Goal: Find specific page/section: Find specific page/section

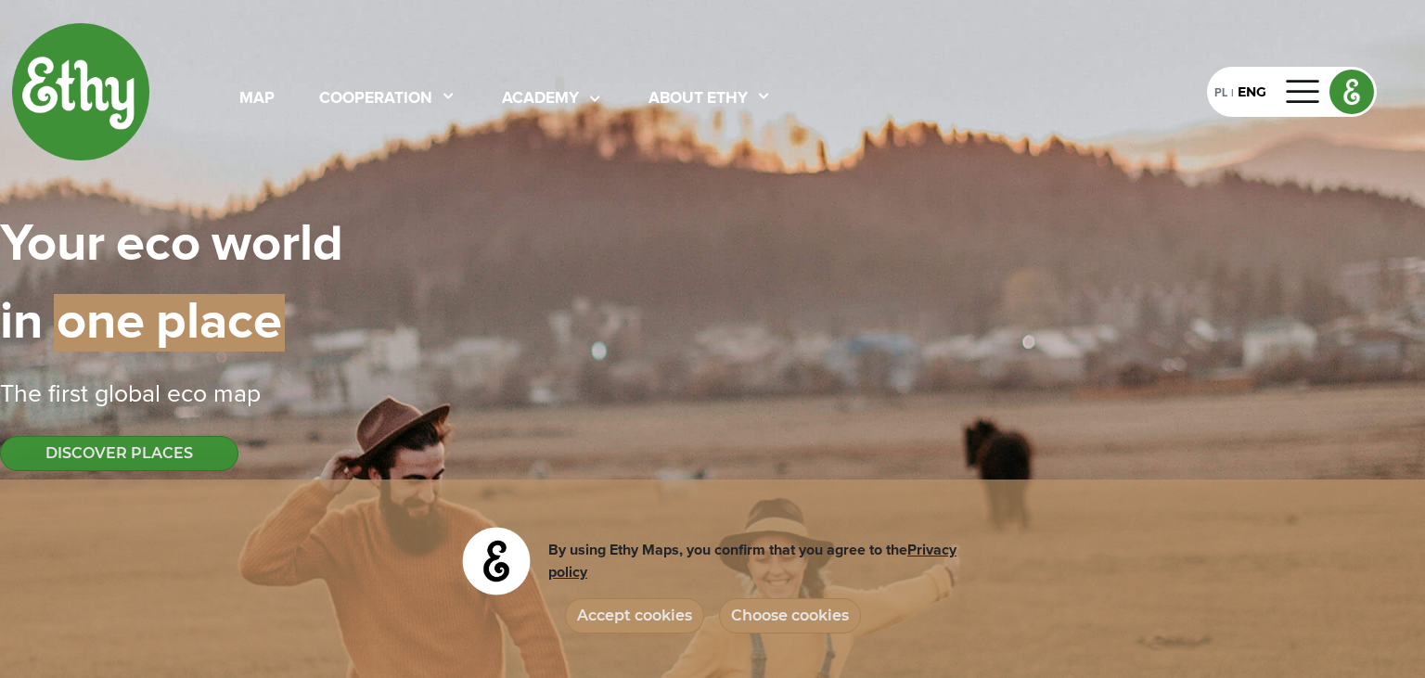
select select
click at [779, 612] on button "Choose cookies" at bounding box center [790, 615] width 142 height 35
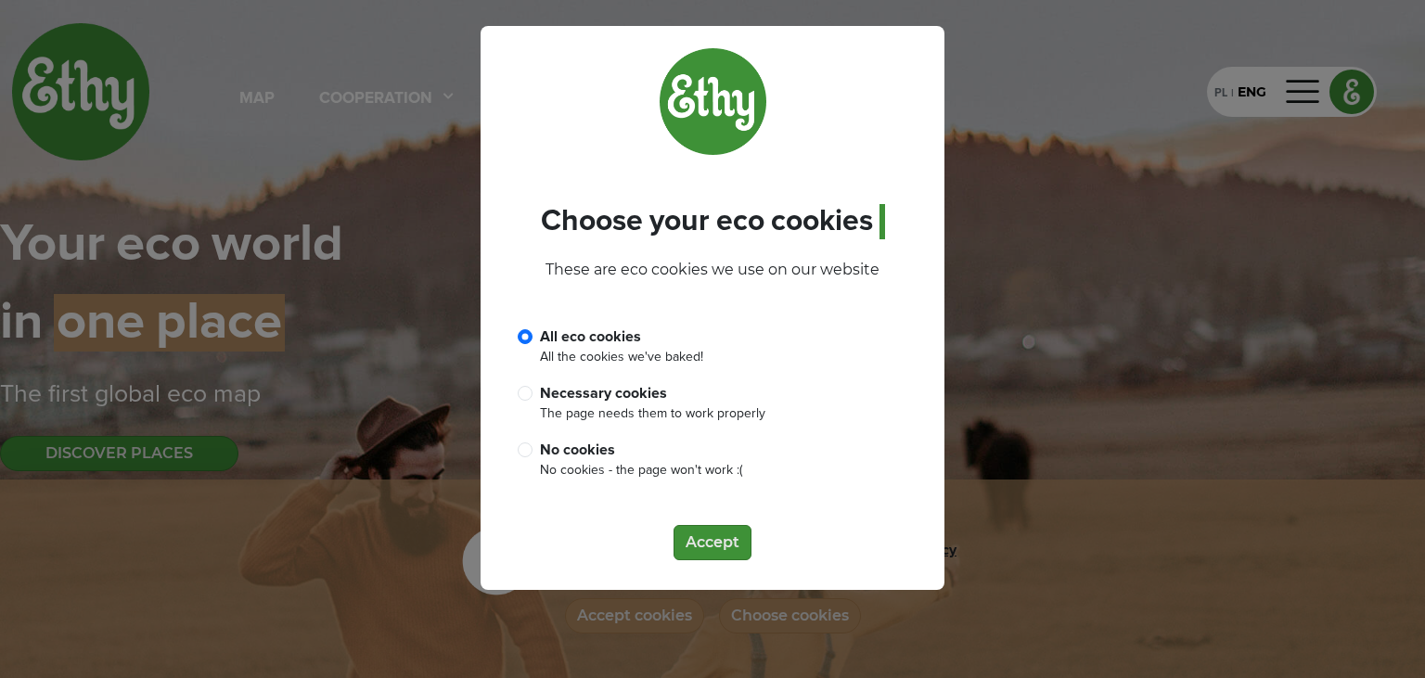
click at [573, 447] on div "No cookies" at bounding box center [641, 450] width 202 height 22
click at [532, 447] on input "No cookies No cookies - the page won't work :(" at bounding box center [525, 449] width 15 height 15
radio input "true"
radio input "false"
drag, startPoint x: 706, startPoint y: 534, endPoint x: 736, endPoint y: 432, distance: 106.5
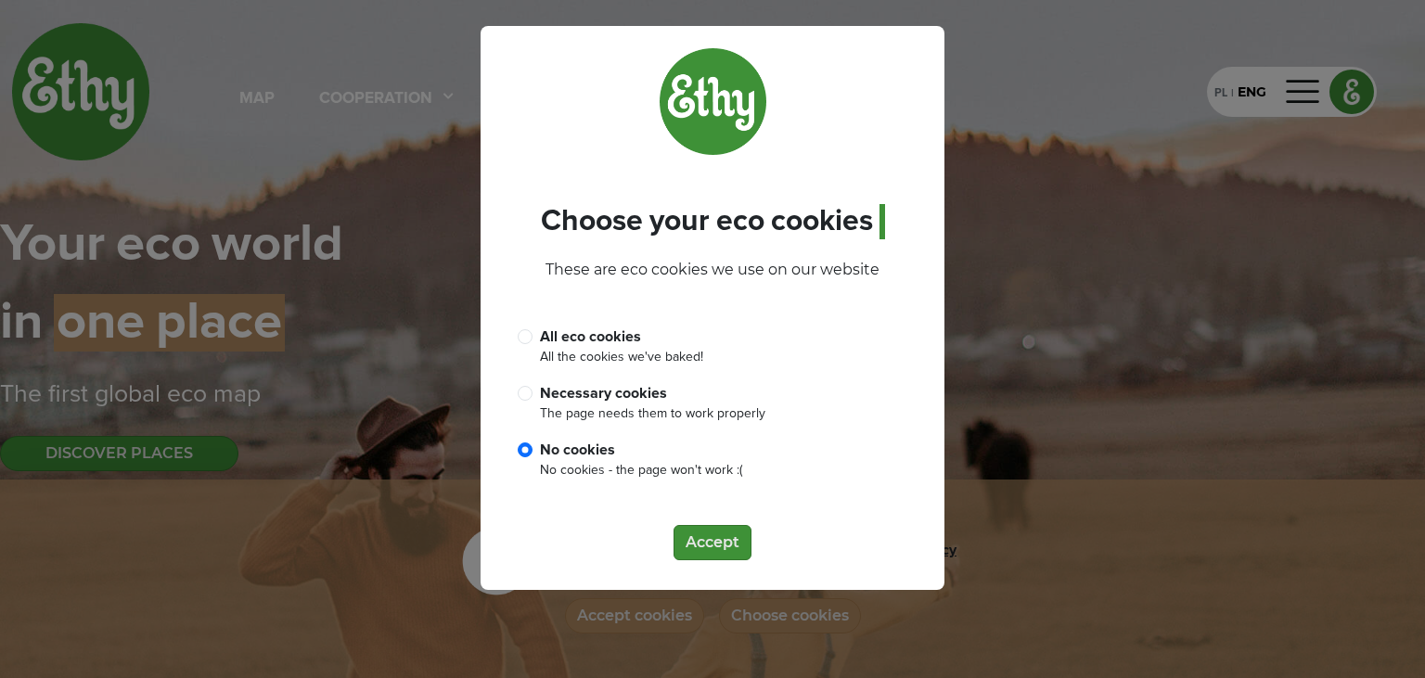
click at [736, 432] on div "Choose | your | eco | cookies | These are eco cookies we use on our website All…" at bounding box center [712, 308] width 464 height 564
click at [636, 386] on div "Necessary cookies" at bounding box center [652, 393] width 225 height 22
click at [532, 386] on input "Necessary cookies The page needs them to work properly" at bounding box center [525, 393] width 15 height 15
radio input "true"
radio input "false"
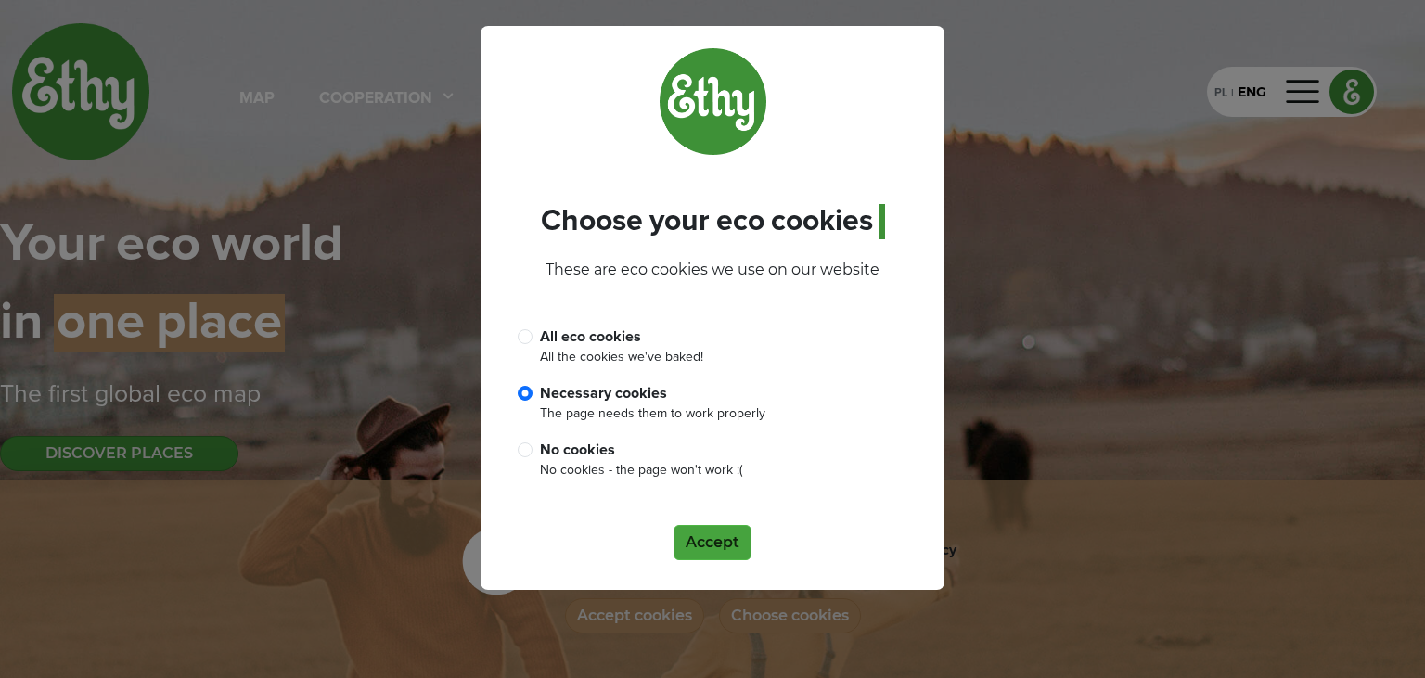
click at [687, 552] on button "Accept" at bounding box center [712, 542] width 78 height 35
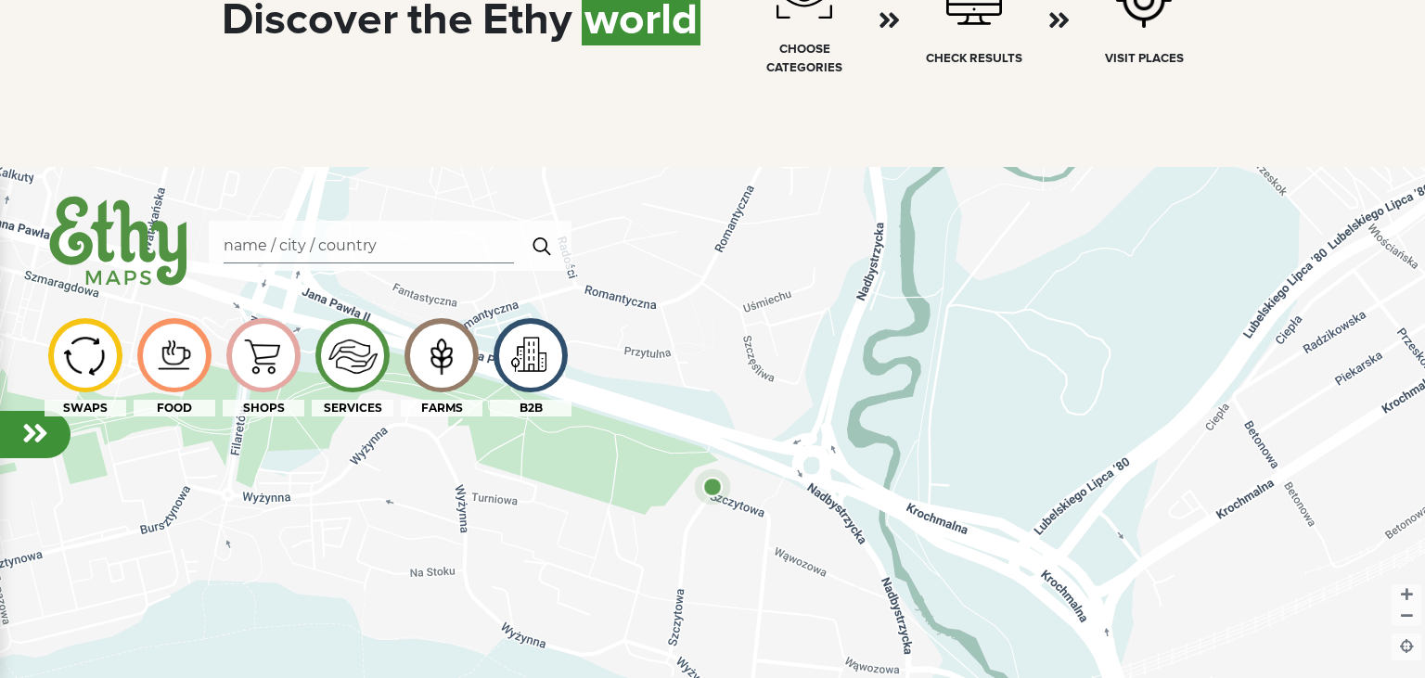
scroll to position [1077, 0]
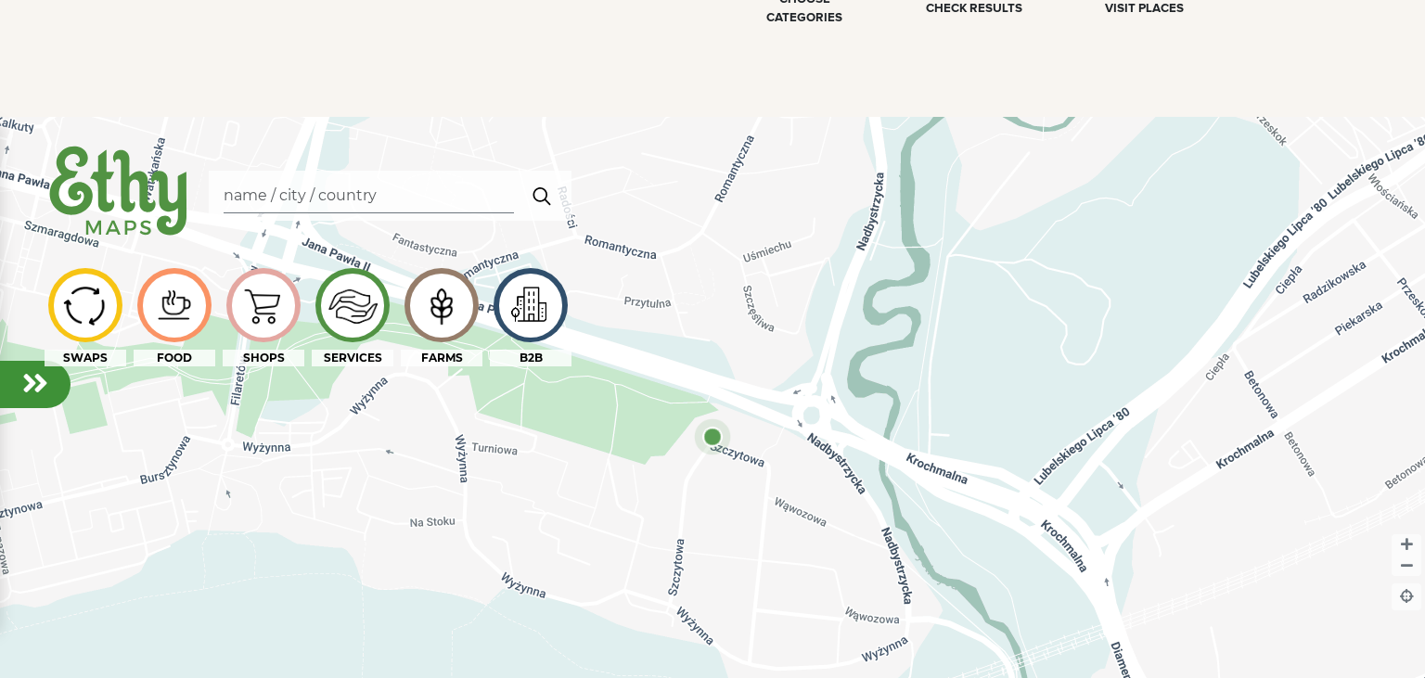
click at [187, 312] on div at bounding box center [175, 306] width 64 height 64
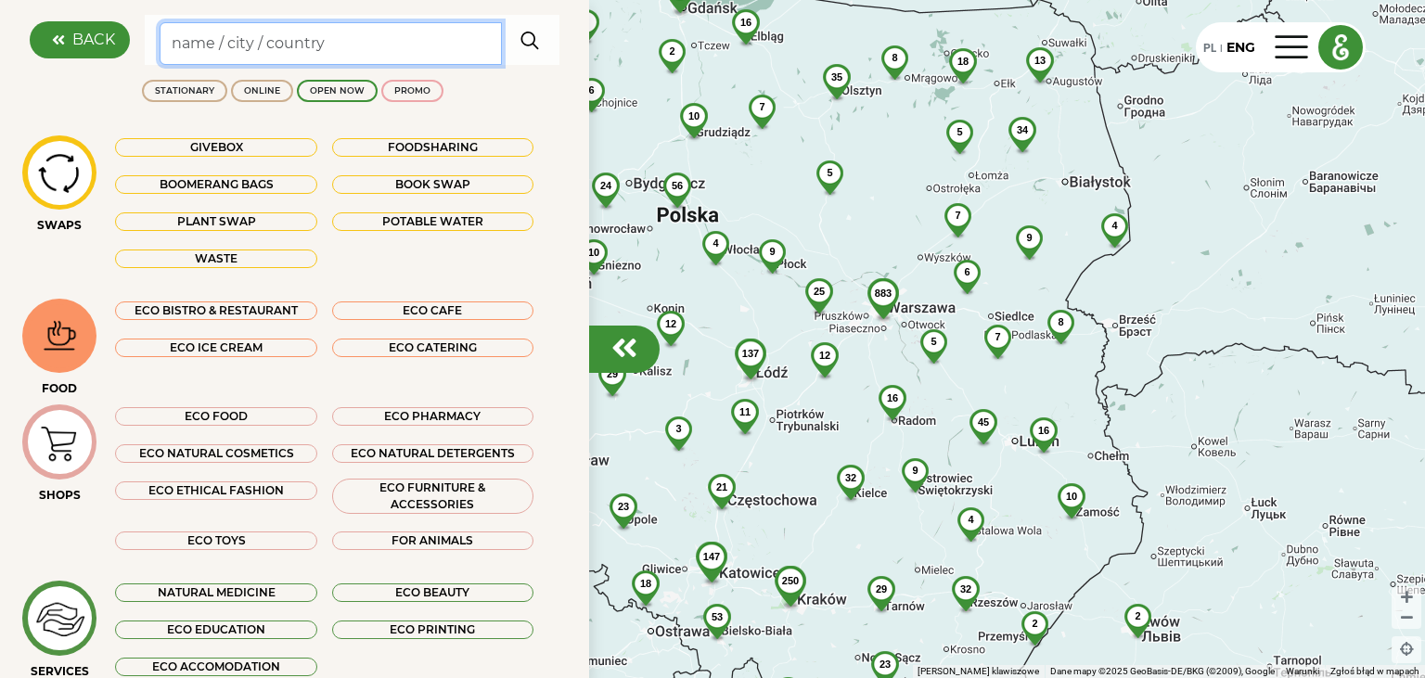
click at [284, 38] on input "Search" at bounding box center [331, 43] width 342 height 43
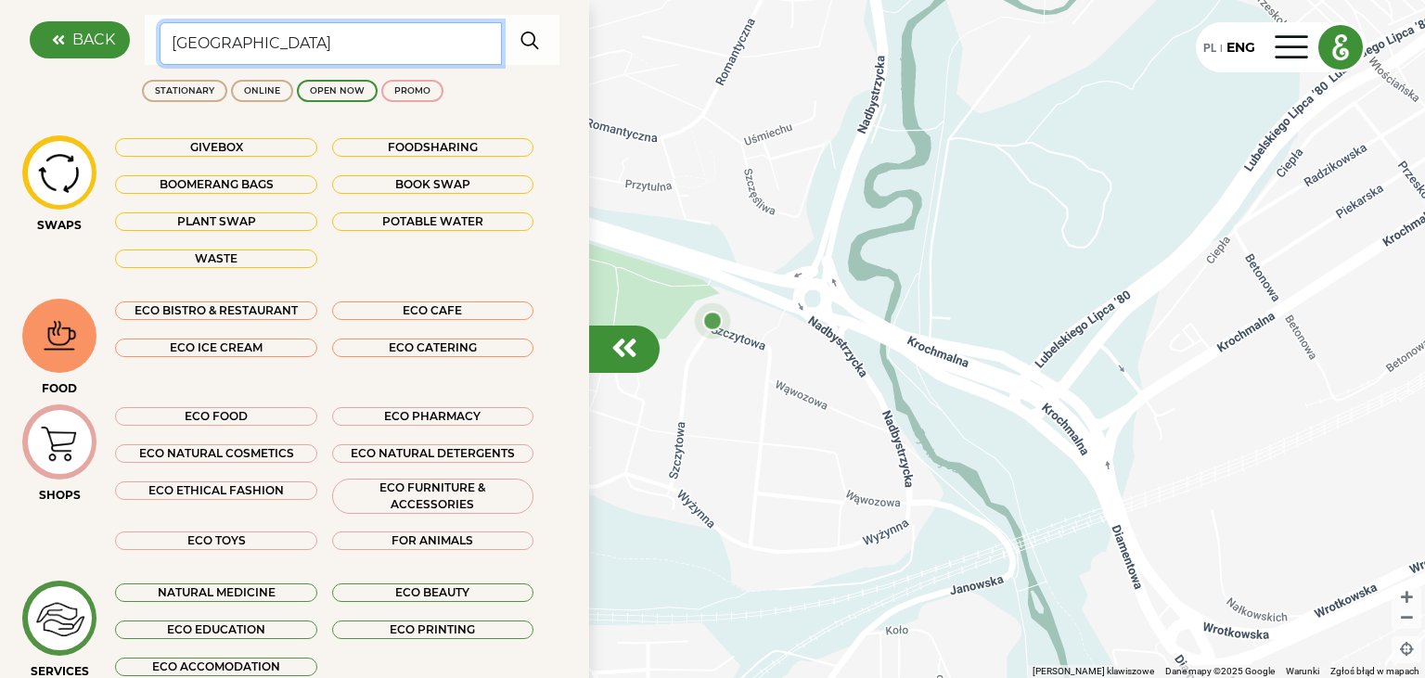
type input "[GEOGRAPHIC_DATA]"
click at [536, 45] on img "button" at bounding box center [530, 39] width 34 height 37
click at [635, 356] on em at bounding box center [624, 348] width 26 height 30
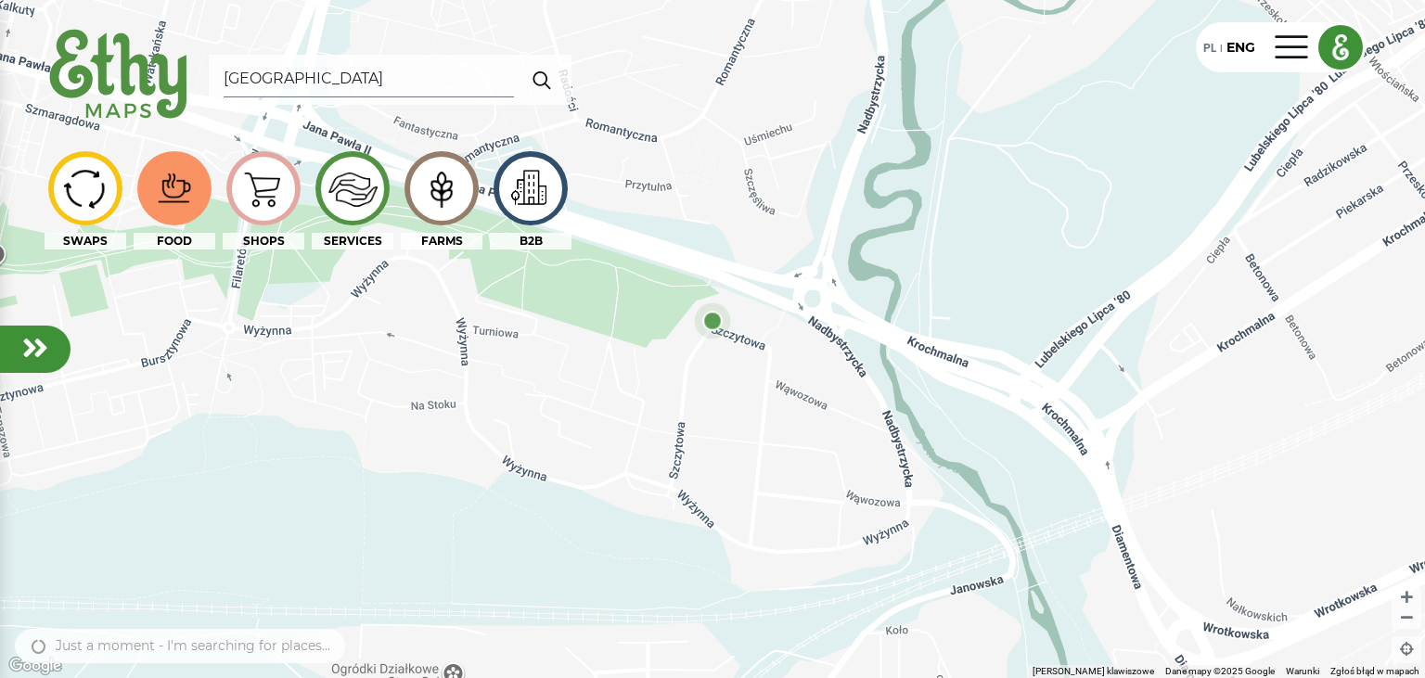
click at [165, 191] on div at bounding box center [175, 189] width 64 height 64
click at [166, 195] on div at bounding box center [175, 189] width 64 height 64
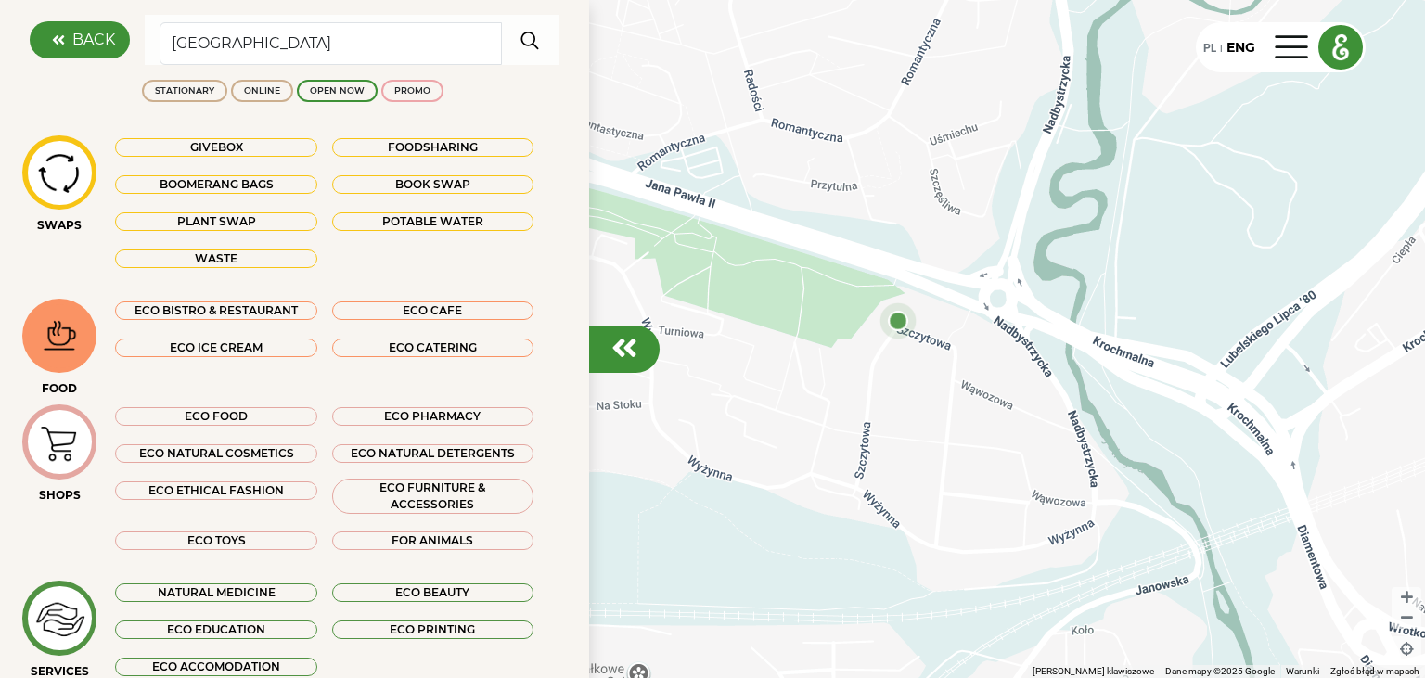
click at [231, 417] on div "ECO FOOD" at bounding box center [215, 416] width 201 height 19
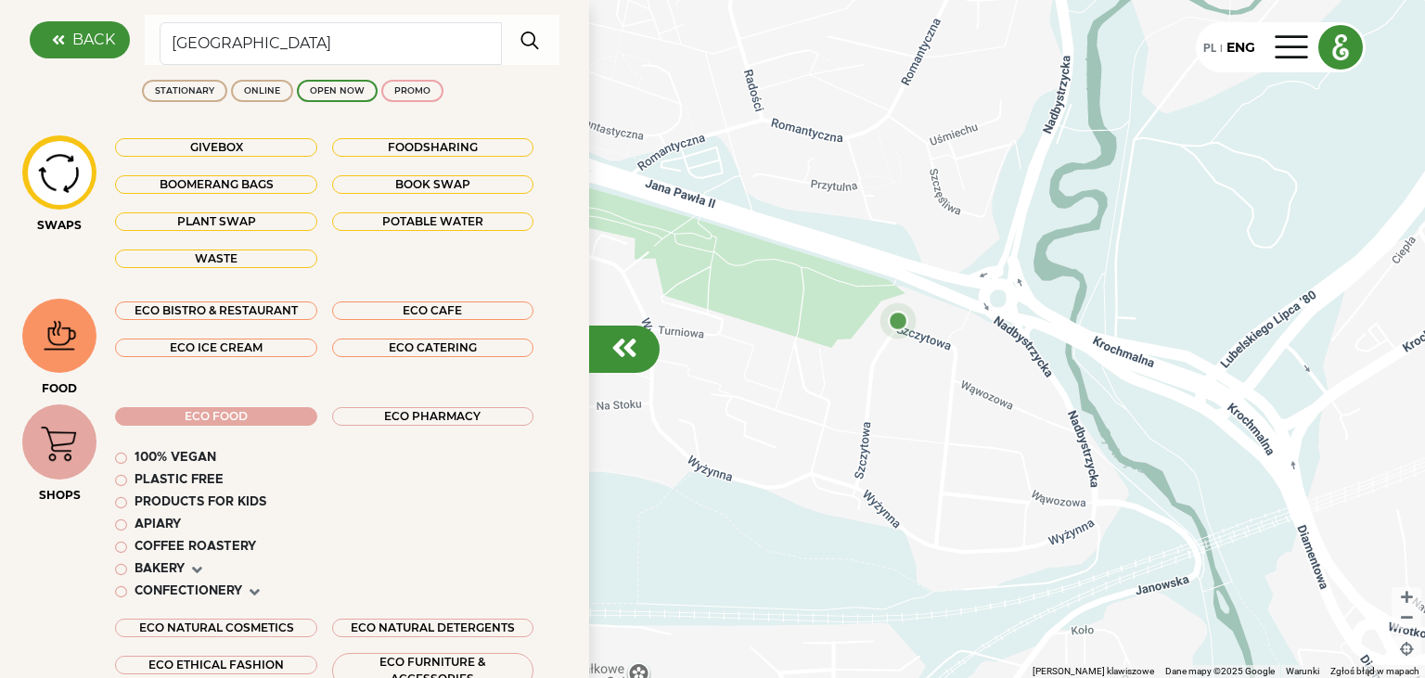
click at [525, 43] on img "button" at bounding box center [530, 39] width 34 height 37
click at [123, 460] on em at bounding box center [121, 459] width 12 height 12
click at [531, 43] on img "button" at bounding box center [530, 39] width 34 height 37
